Goal: Task Accomplishment & Management: Complete application form

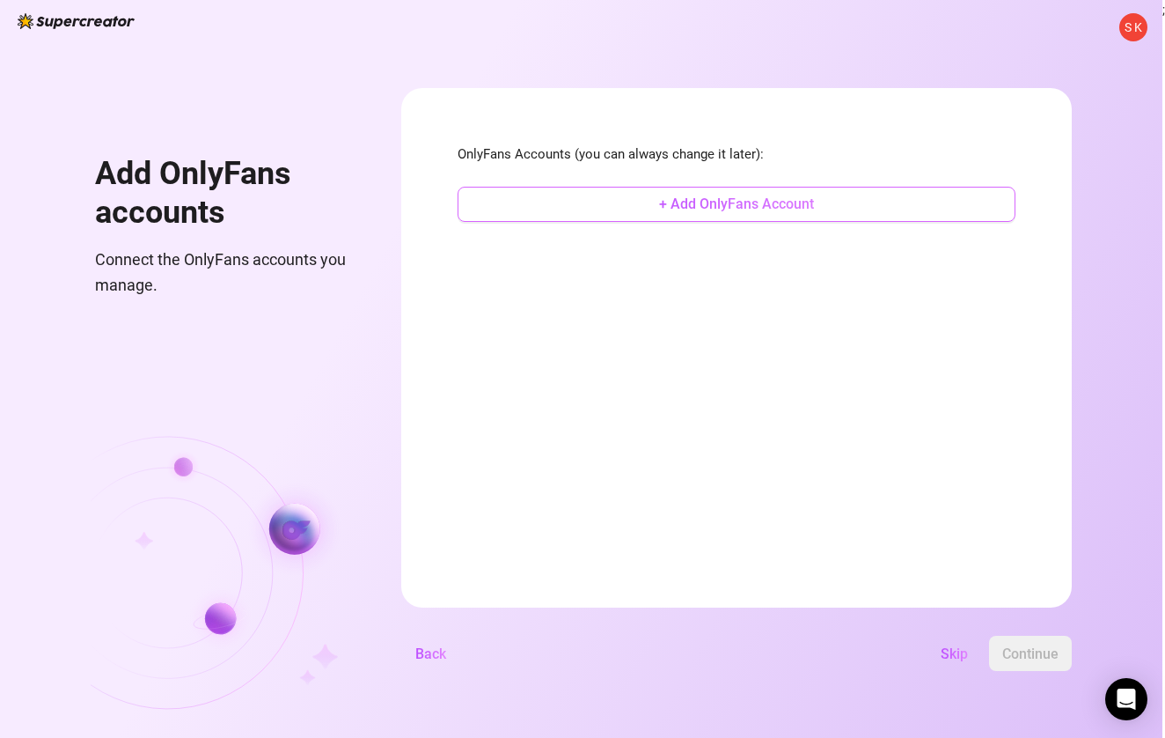
click at [731, 211] on button "+ Add OnlyFans Account" at bounding box center [737, 204] width 558 height 35
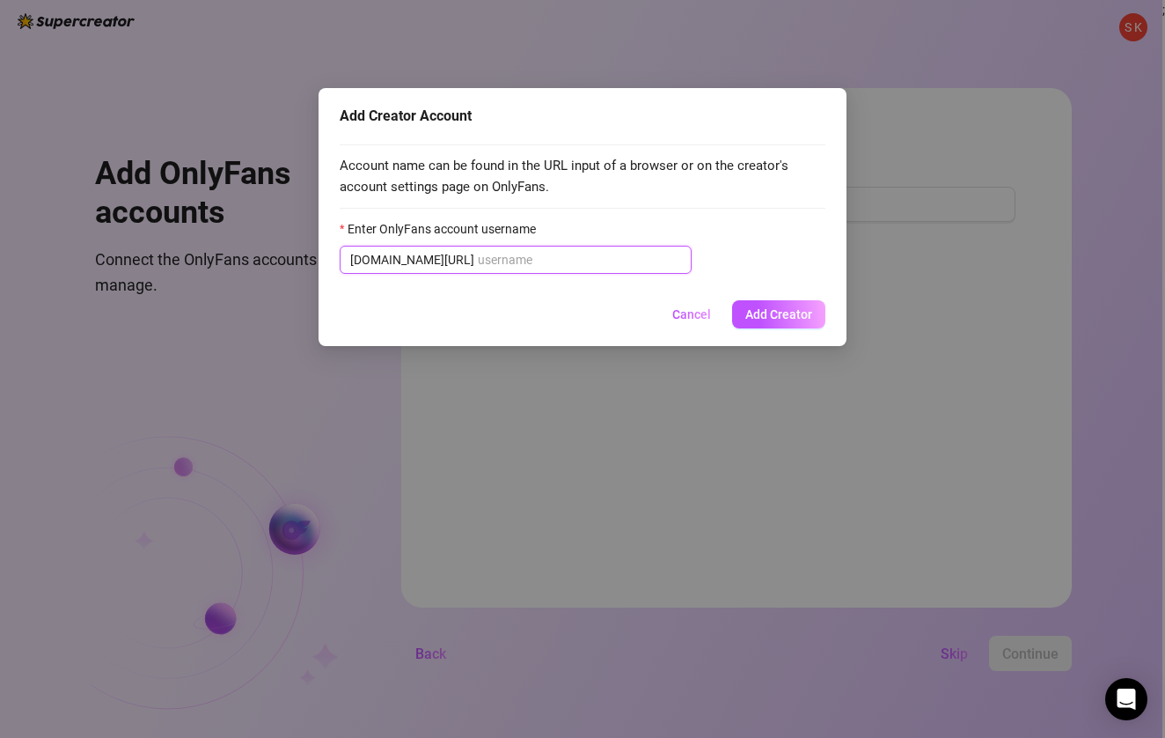
paste input "skullivan_duskgrave"
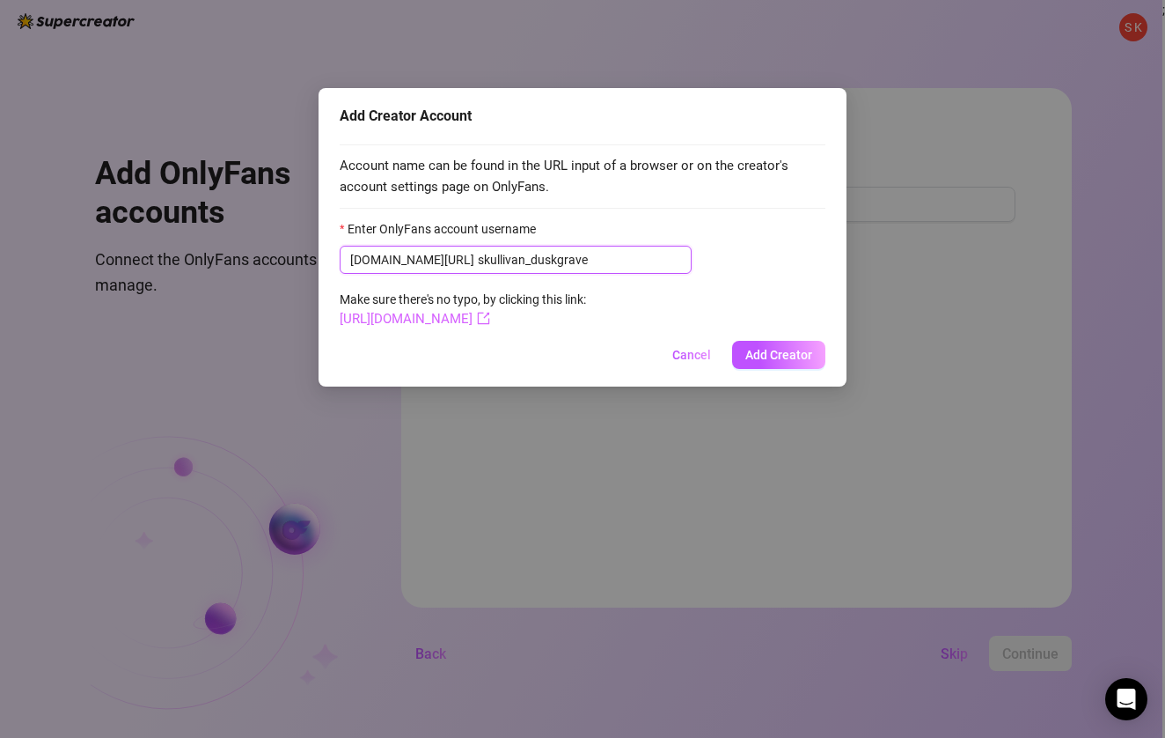
type input "skullivan_duskgrave"
click at [490, 324] on link "[URL][DOMAIN_NAME]" at bounding box center [415, 319] width 151 height 16
click at [778, 358] on span "Add Creator" at bounding box center [779, 355] width 67 height 14
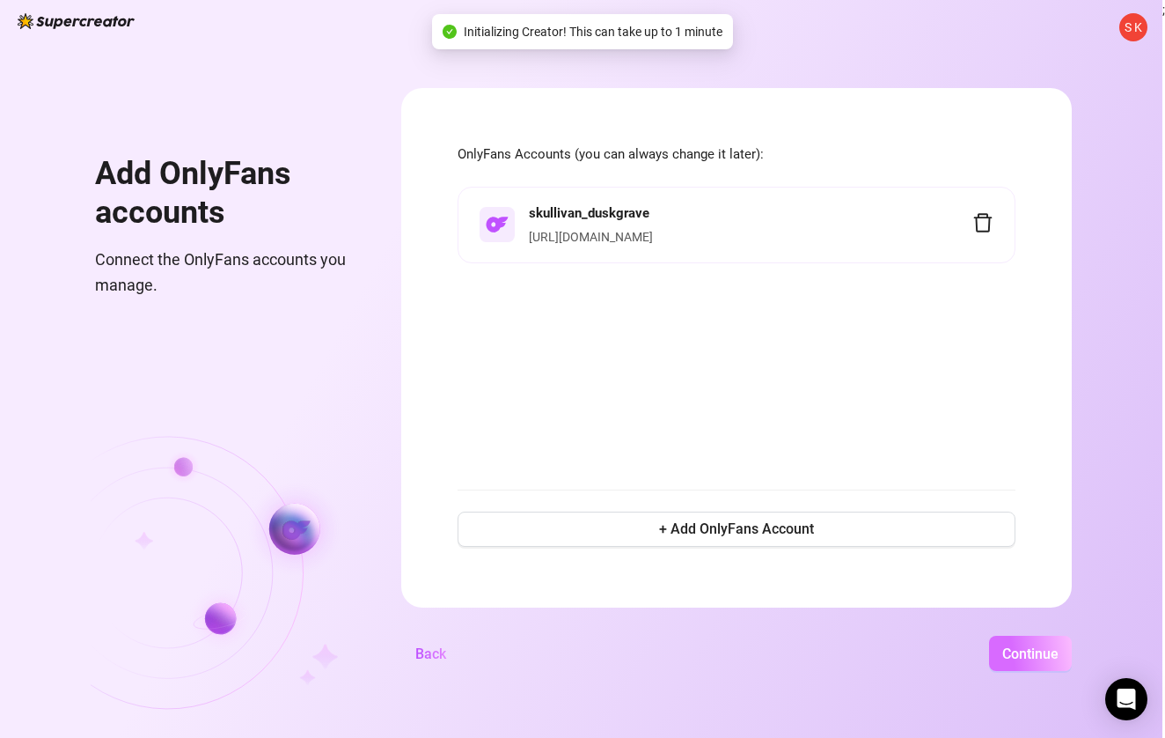
click at [1059, 658] on span "Continue" at bounding box center [1031, 653] width 56 height 17
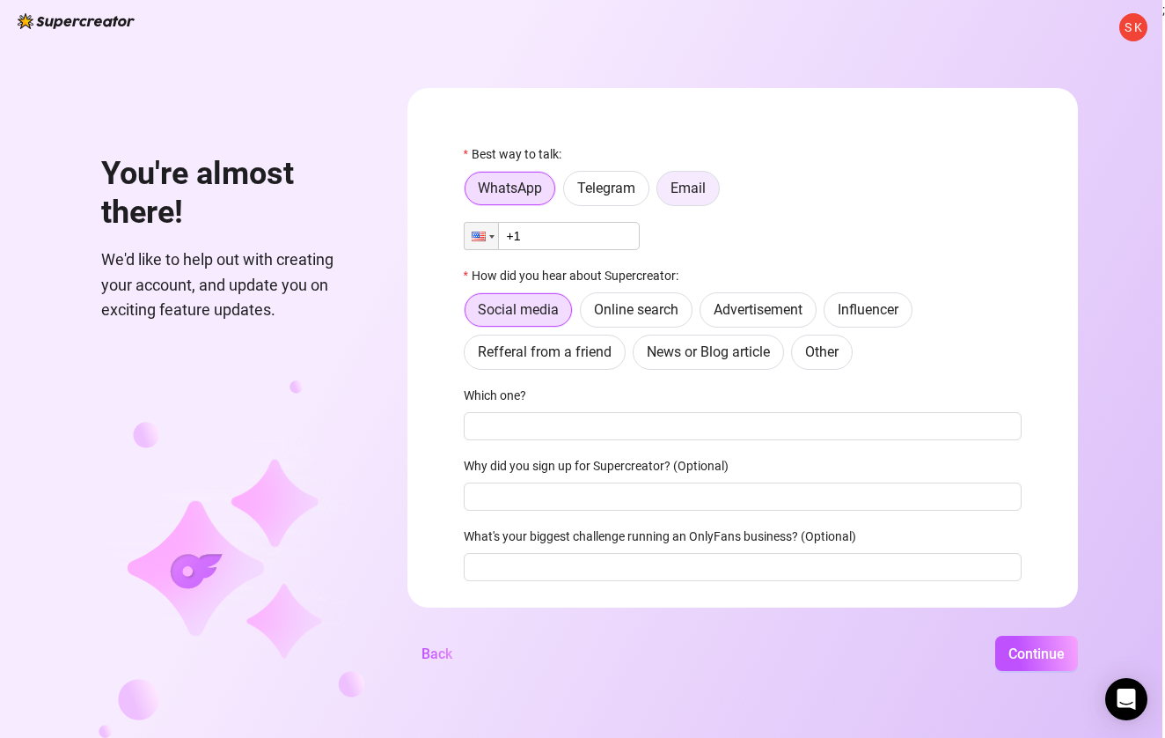
click at [706, 184] on span "Email" at bounding box center [688, 188] width 35 height 17
click at [662, 193] on input "Email" at bounding box center [662, 193] width 0 height 0
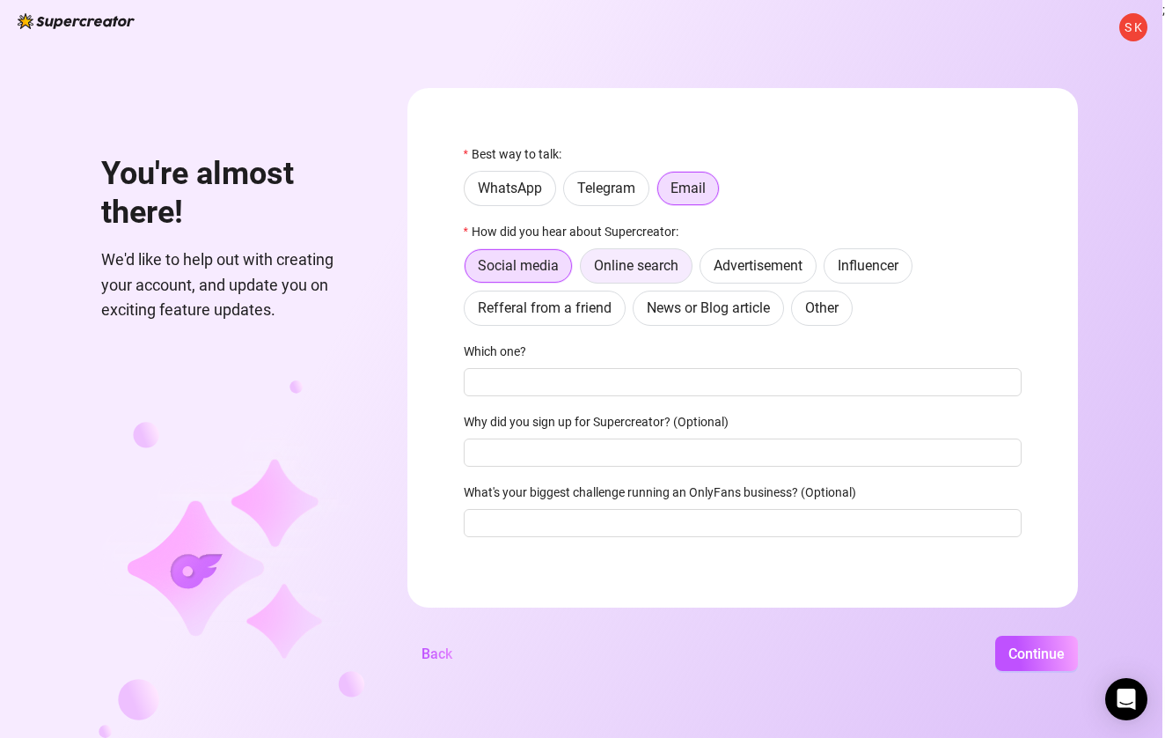
click at [665, 272] on span "Online search" at bounding box center [636, 265] width 85 height 17
click at [585, 270] on input "Online search" at bounding box center [585, 270] width 0 height 0
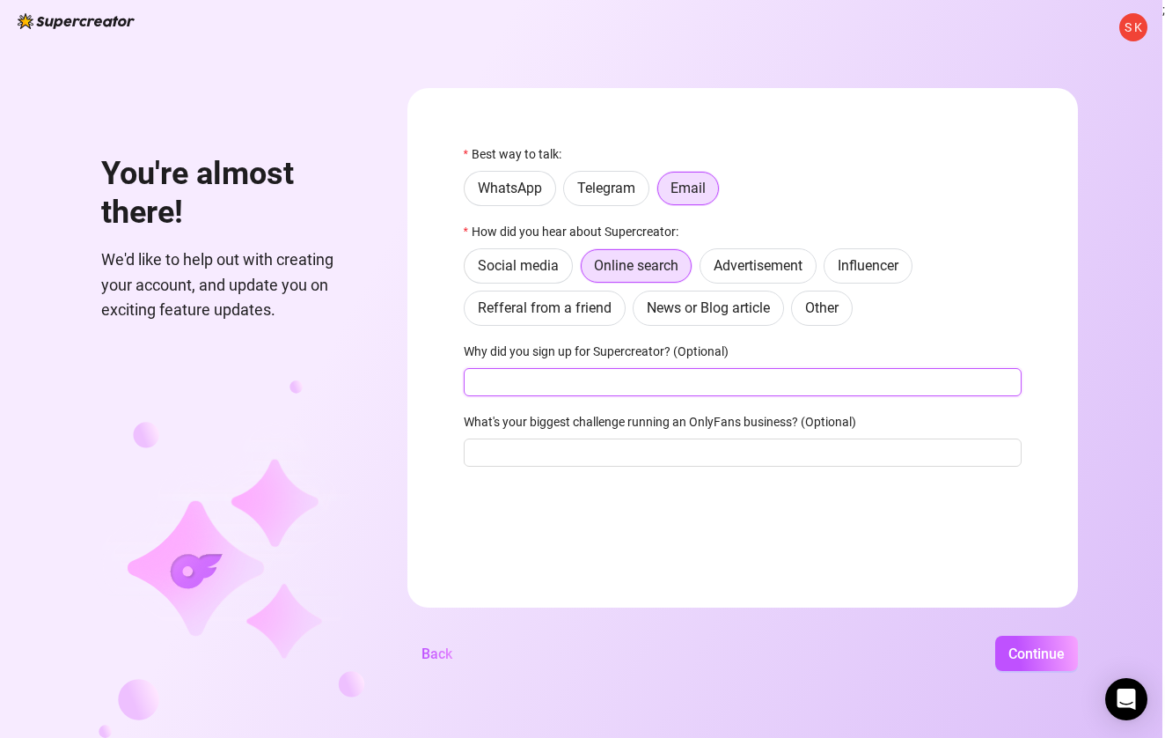
click at [583, 389] on input "Why did you sign up for Supercreator? (Optional)" at bounding box center [743, 382] width 558 height 28
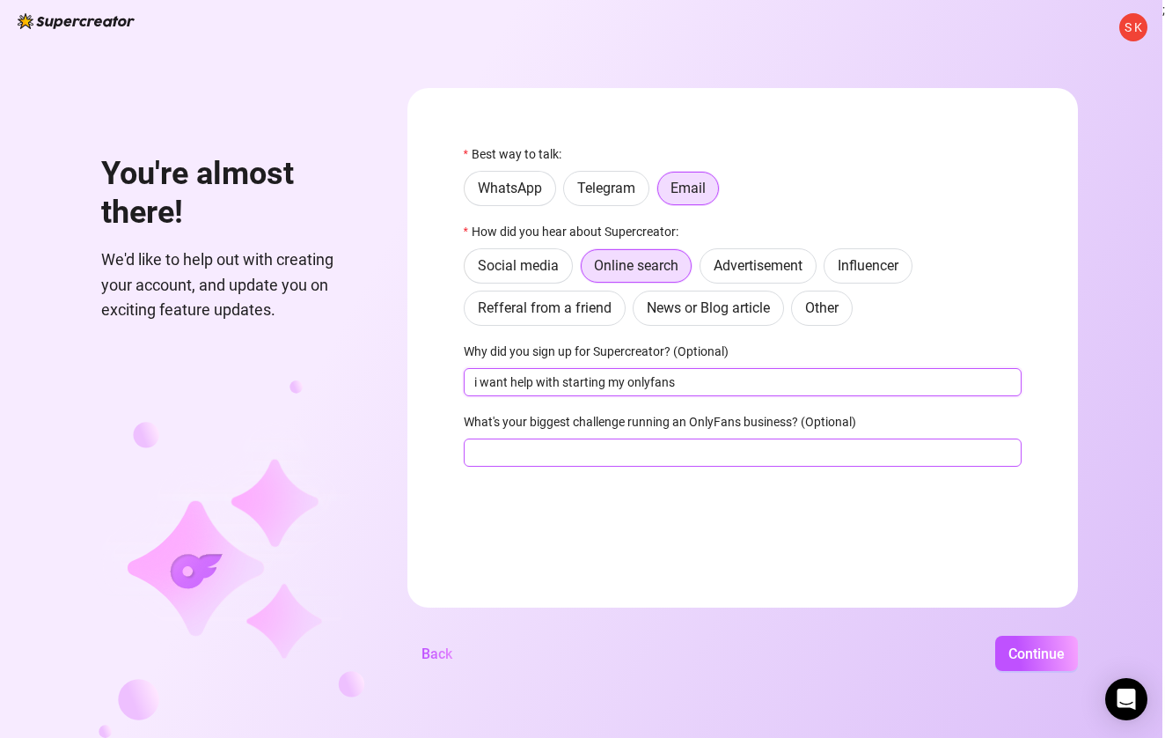
type input "i want help with starting my onlyfans"
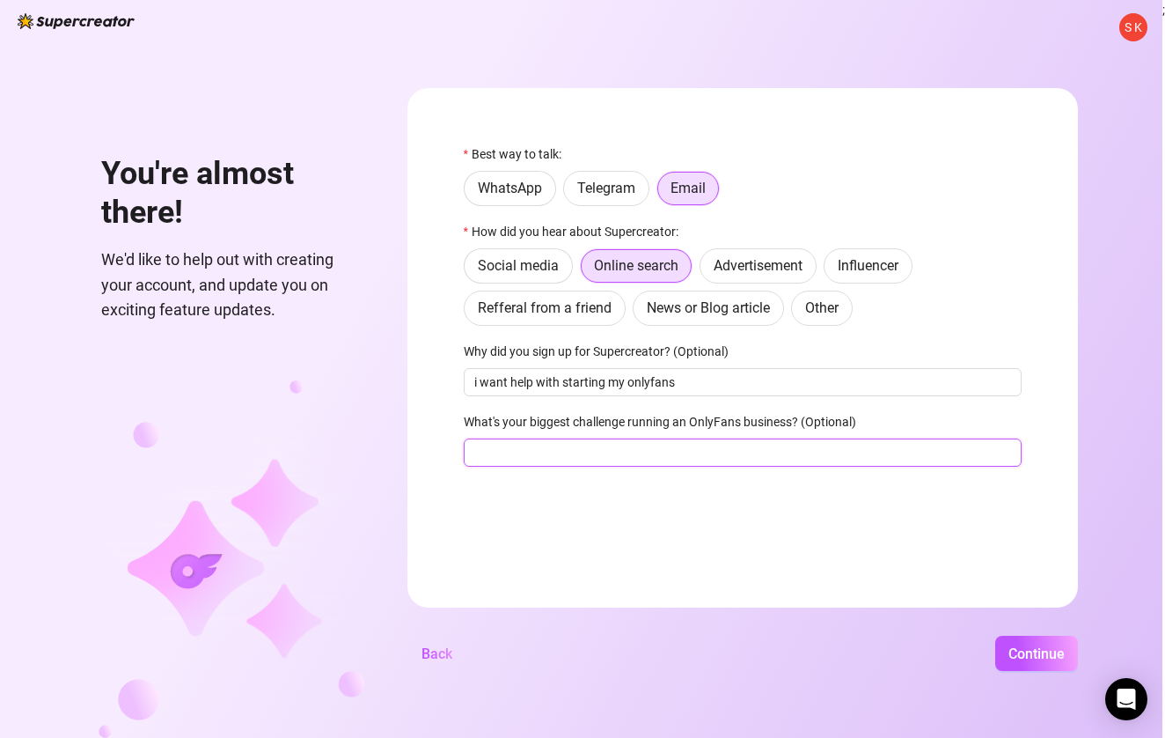
click at [594, 459] on input "What's your biggest challenge running an OnlyFans business? (Optional)" at bounding box center [743, 452] width 558 height 28
type input "just starting"
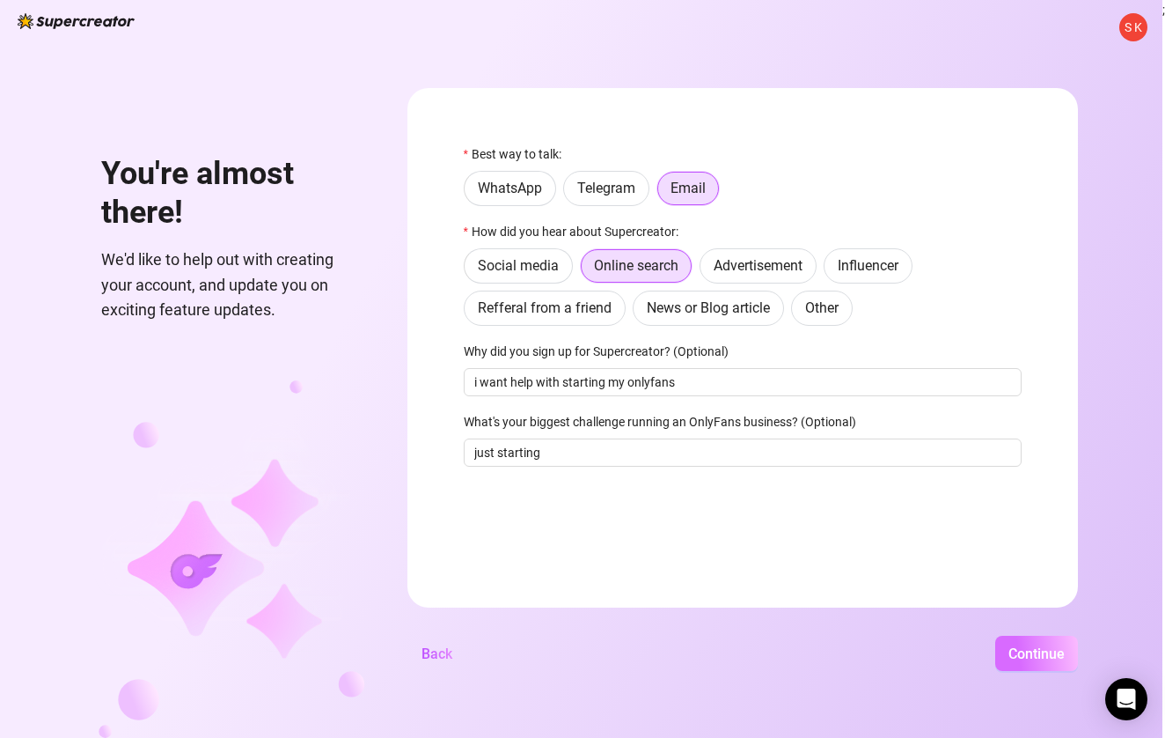
click at [1065, 656] on span "Continue" at bounding box center [1037, 653] width 56 height 17
